Goal: Find specific page/section: Find specific page/section

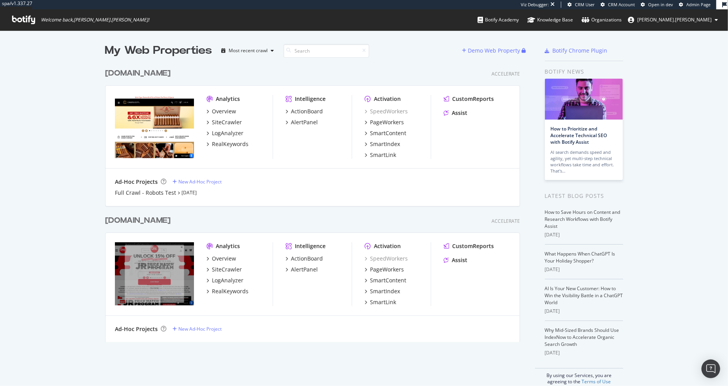
scroll to position [386, 728]
click at [393, 291] on div "SmartIndex" at bounding box center [385, 292] width 30 height 8
